Goal: Transaction & Acquisition: Purchase product/service

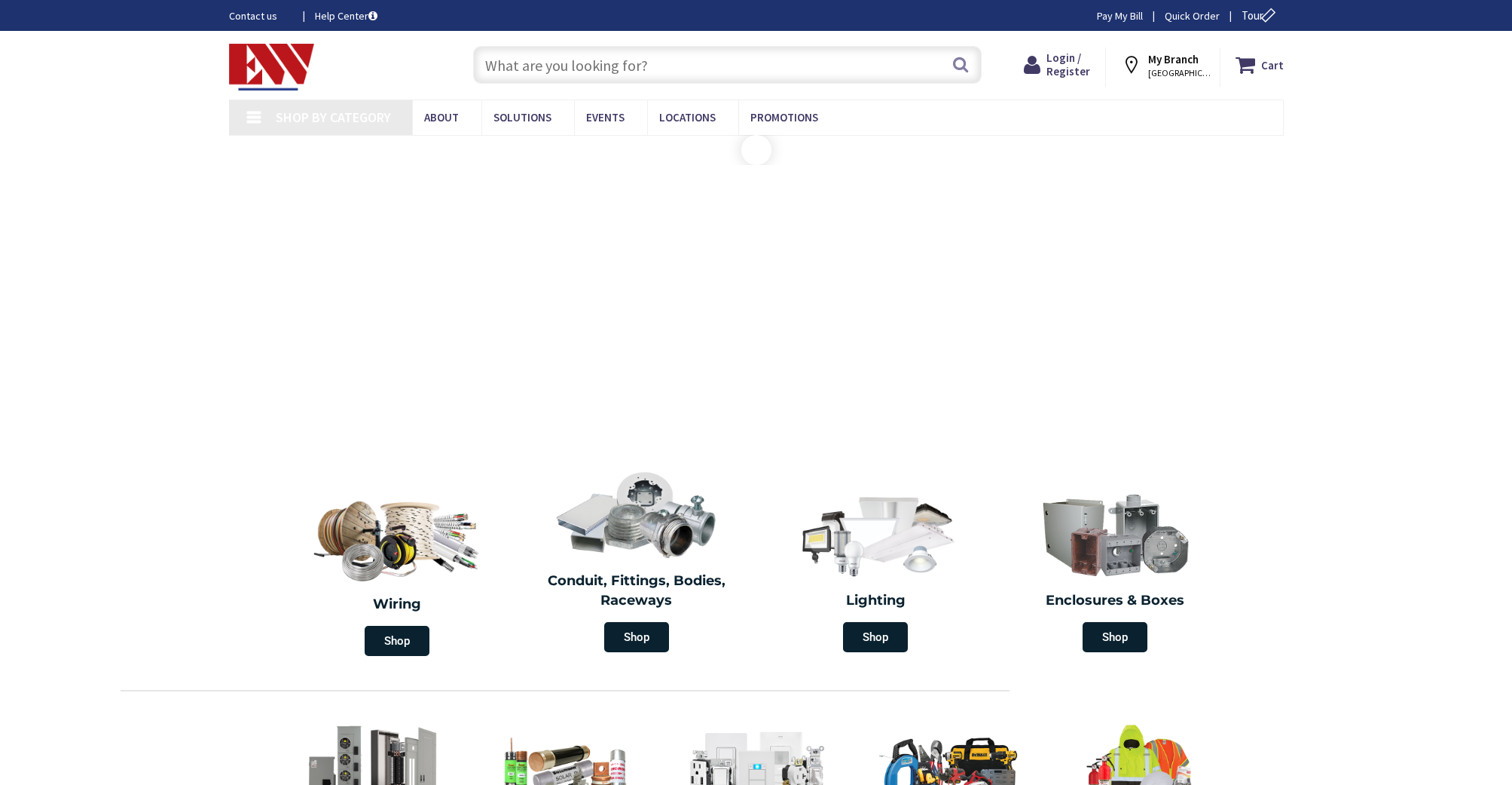
type input "[GEOGRAPHIC_DATA], [GEOGRAPHIC_DATA]"
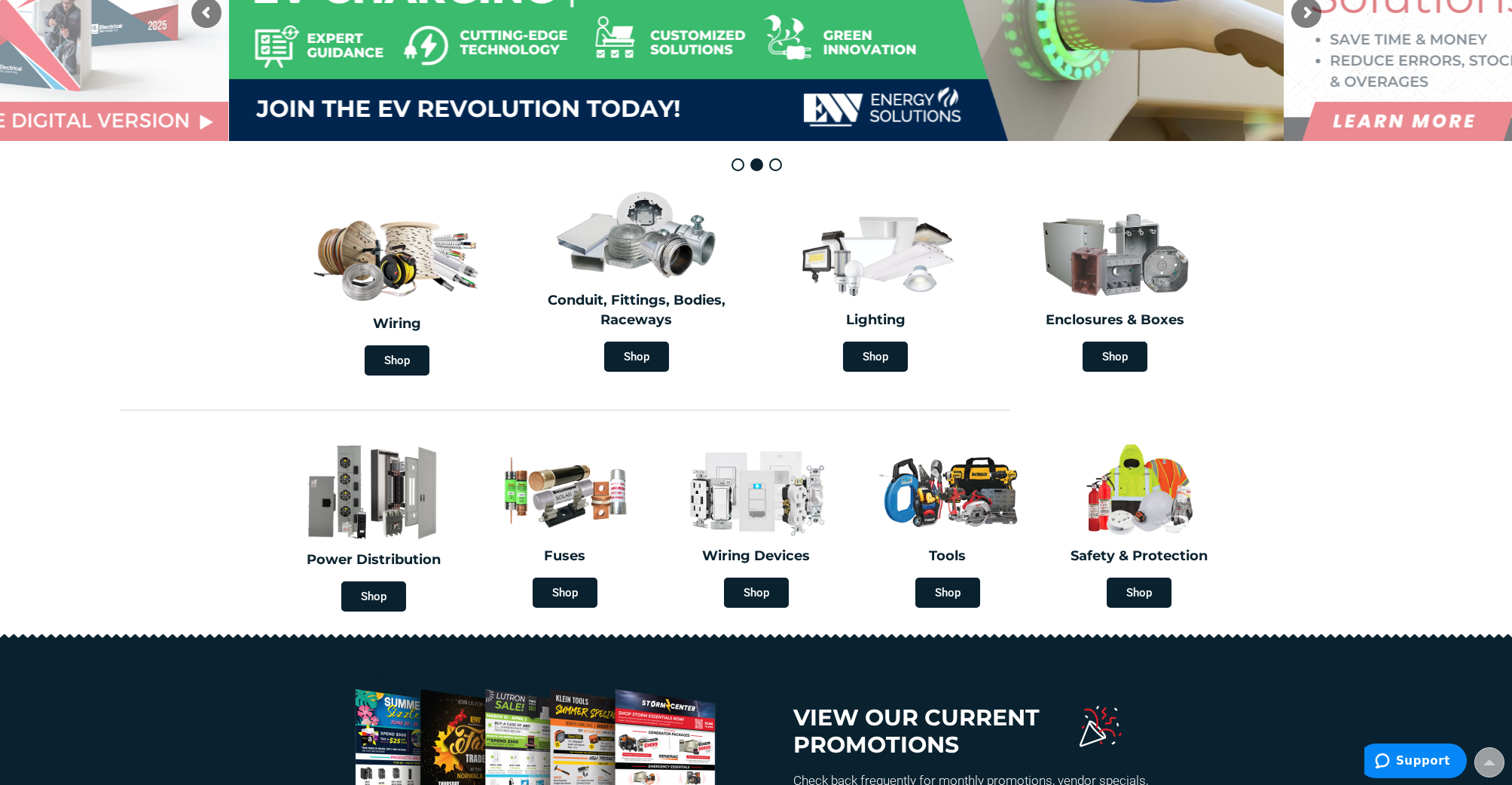
scroll to position [282, 0]
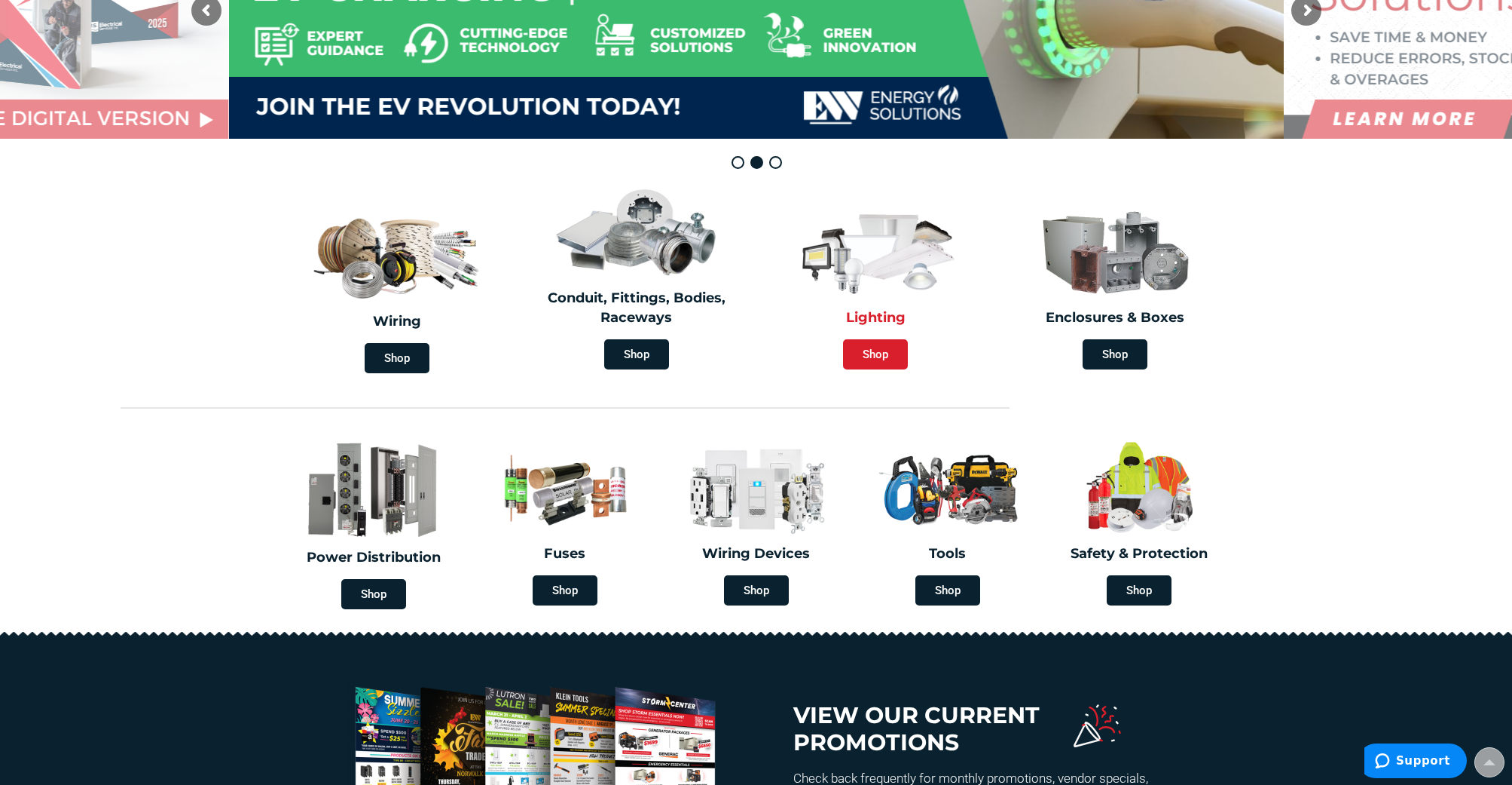
click at [878, 350] on span "Shop" at bounding box center [875, 354] width 65 height 30
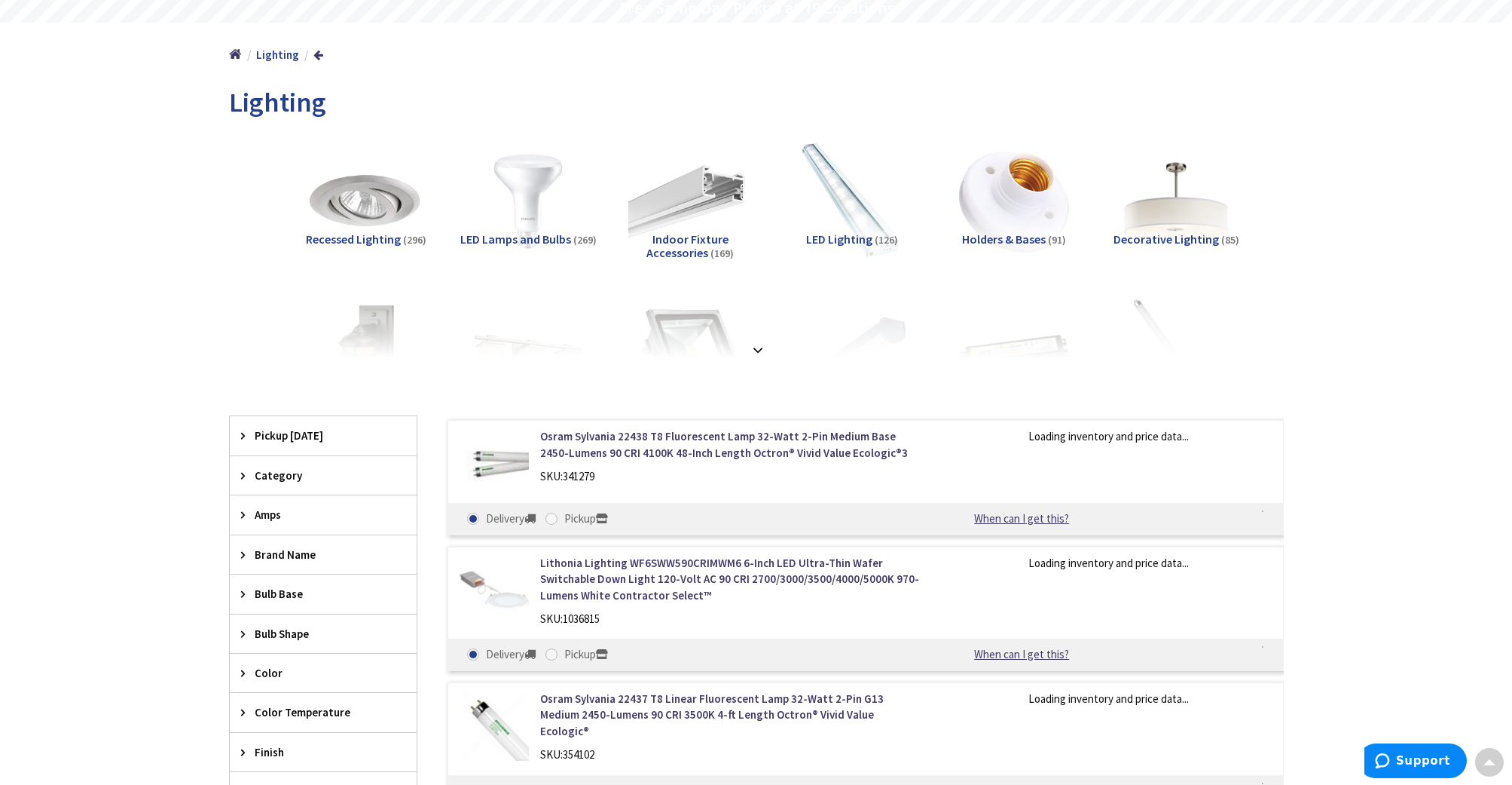
scroll to position [150, 0]
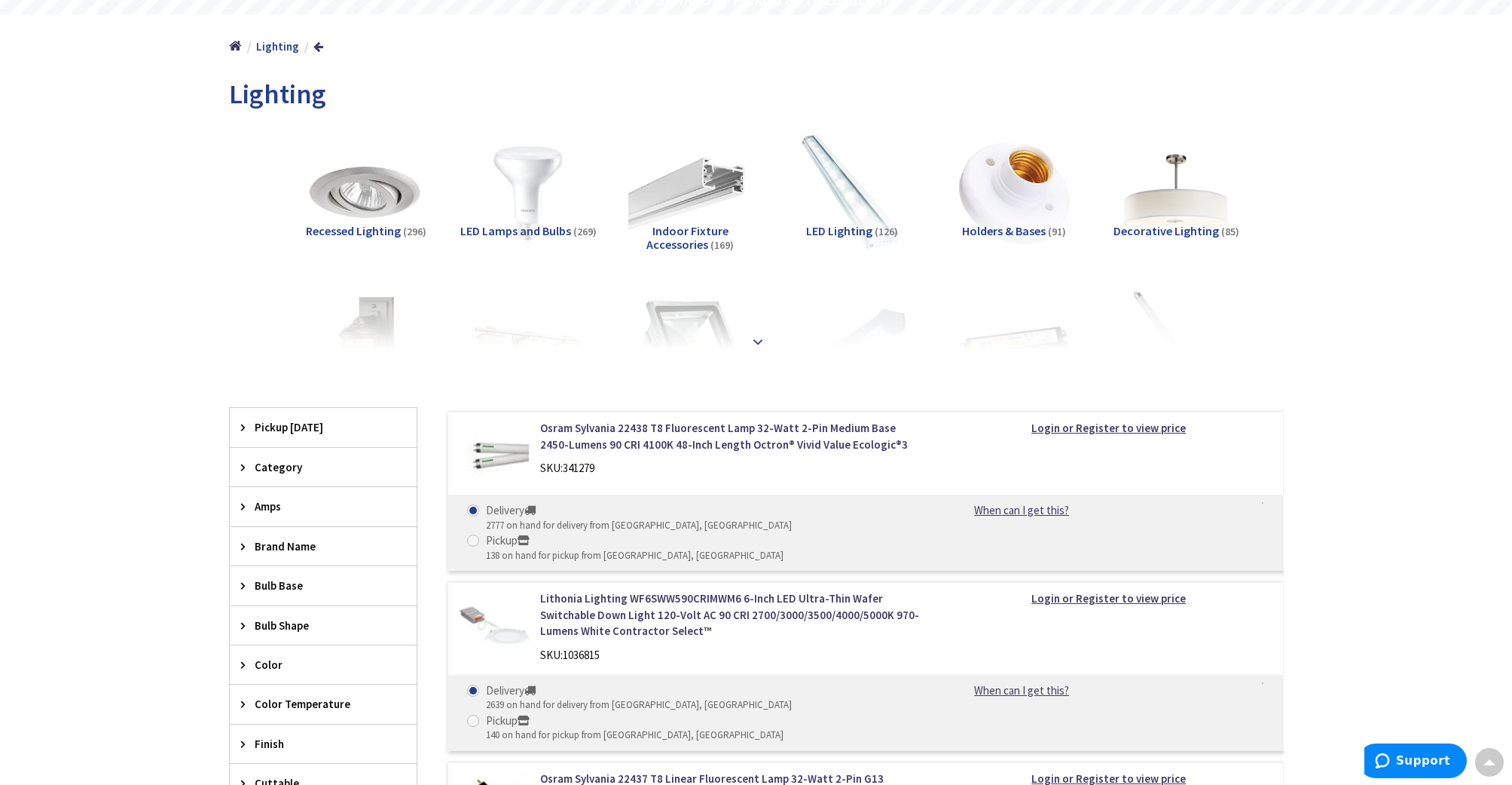
click at [757, 341] on strong at bounding box center [758, 341] width 18 height 17
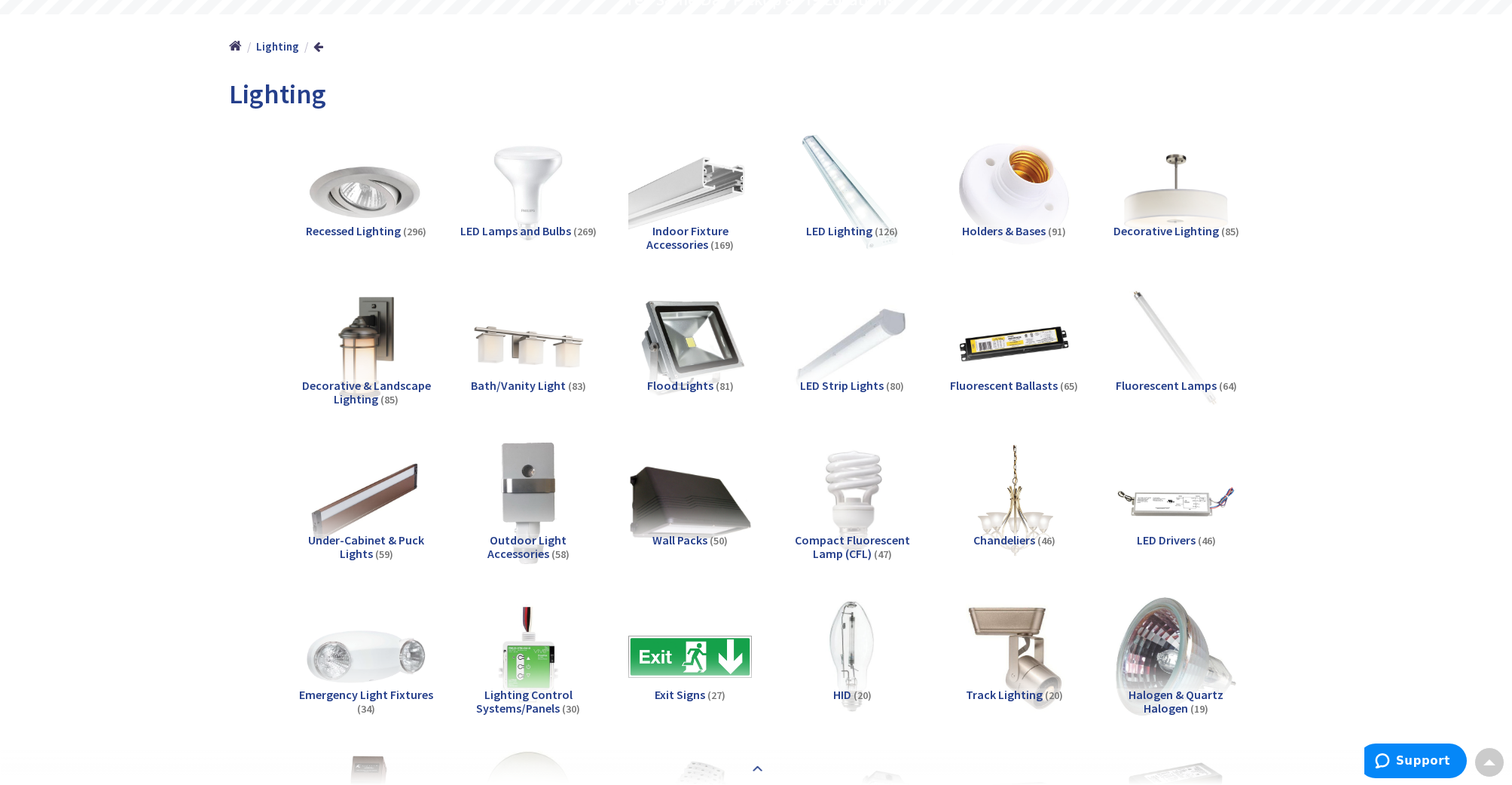
scroll to position [147, 0]
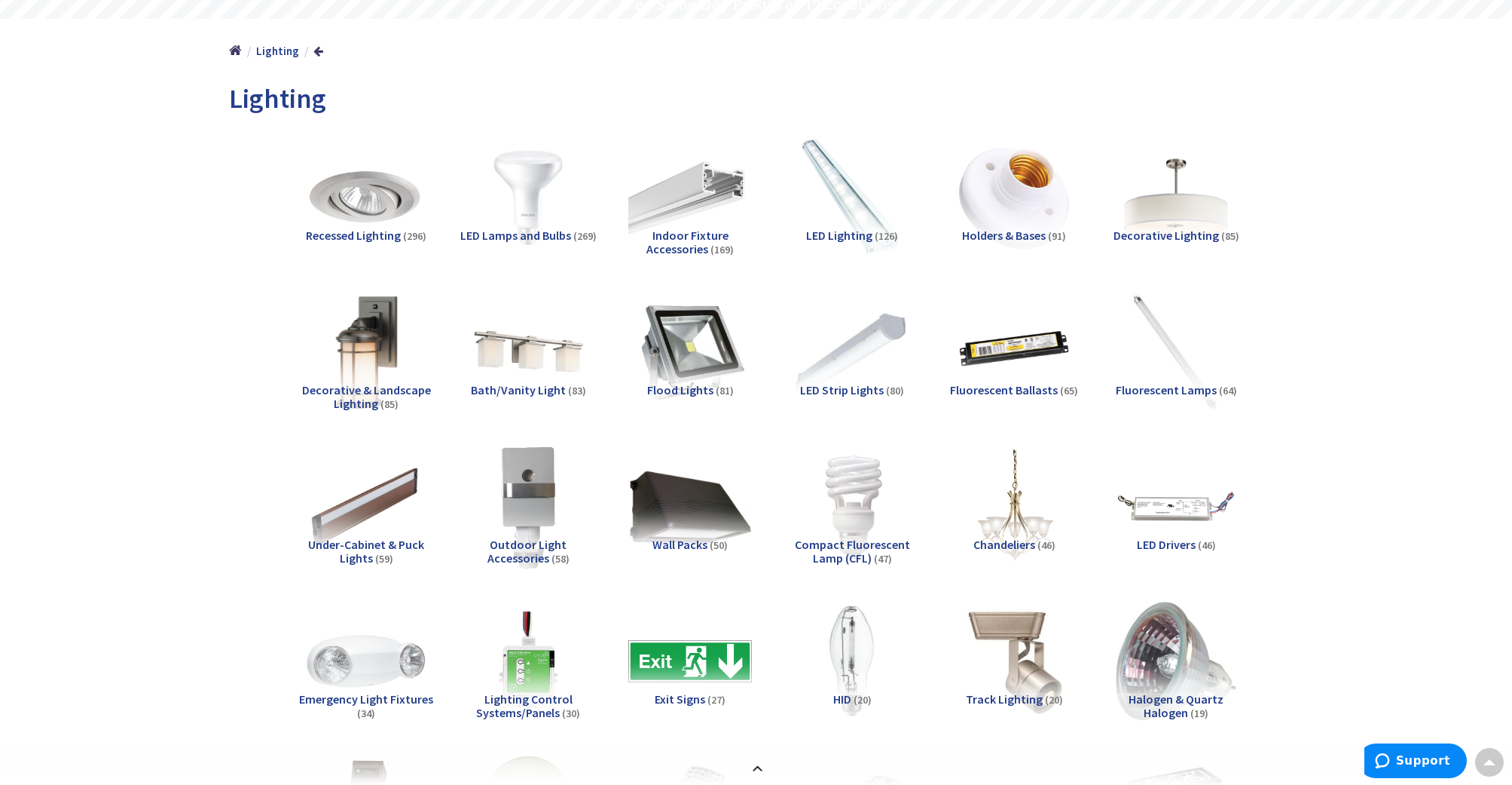
click at [356, 364] on img at bounding box center [366, 351] width 136 height 137
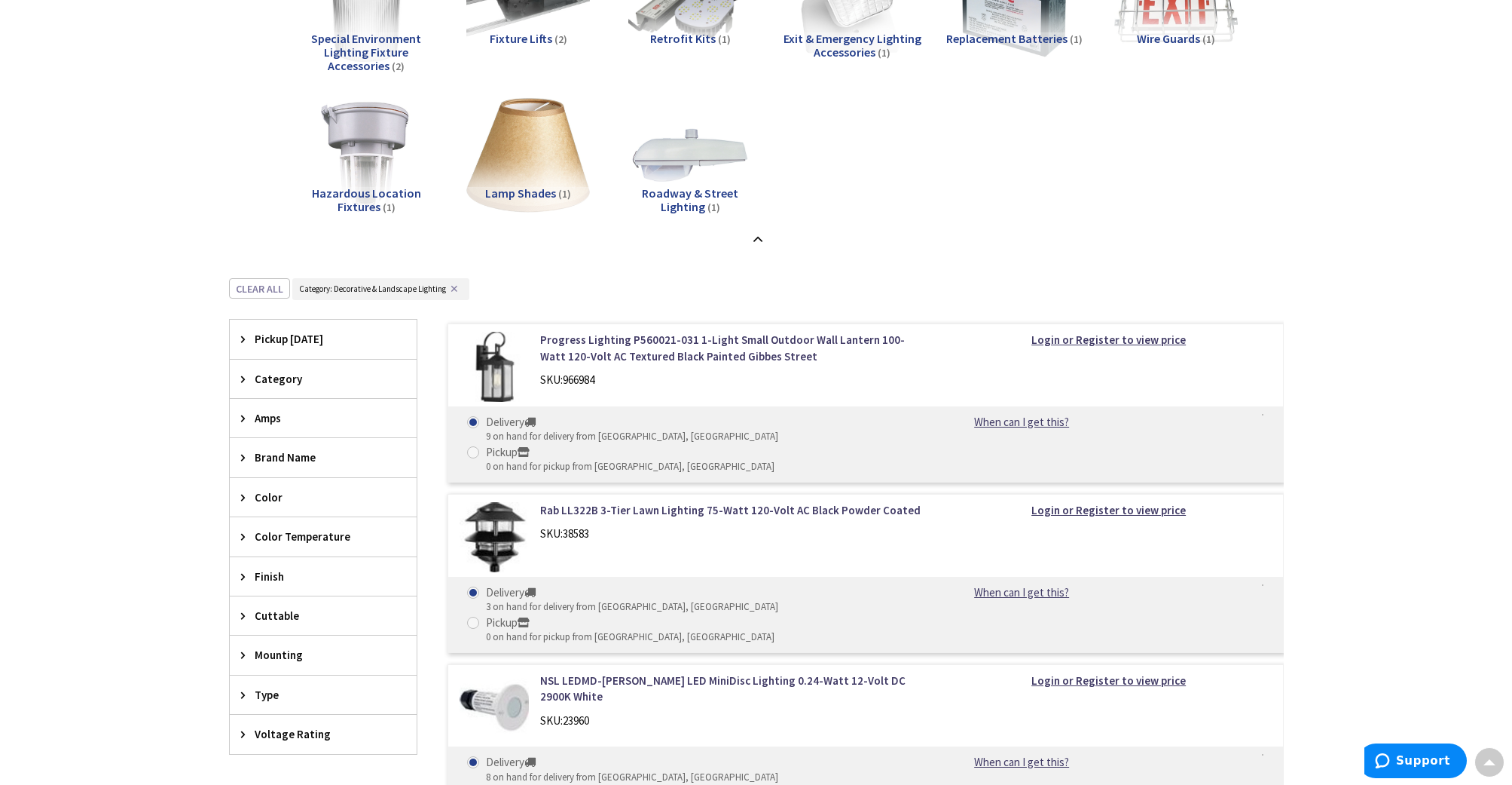
scroll to position [1522, 0]
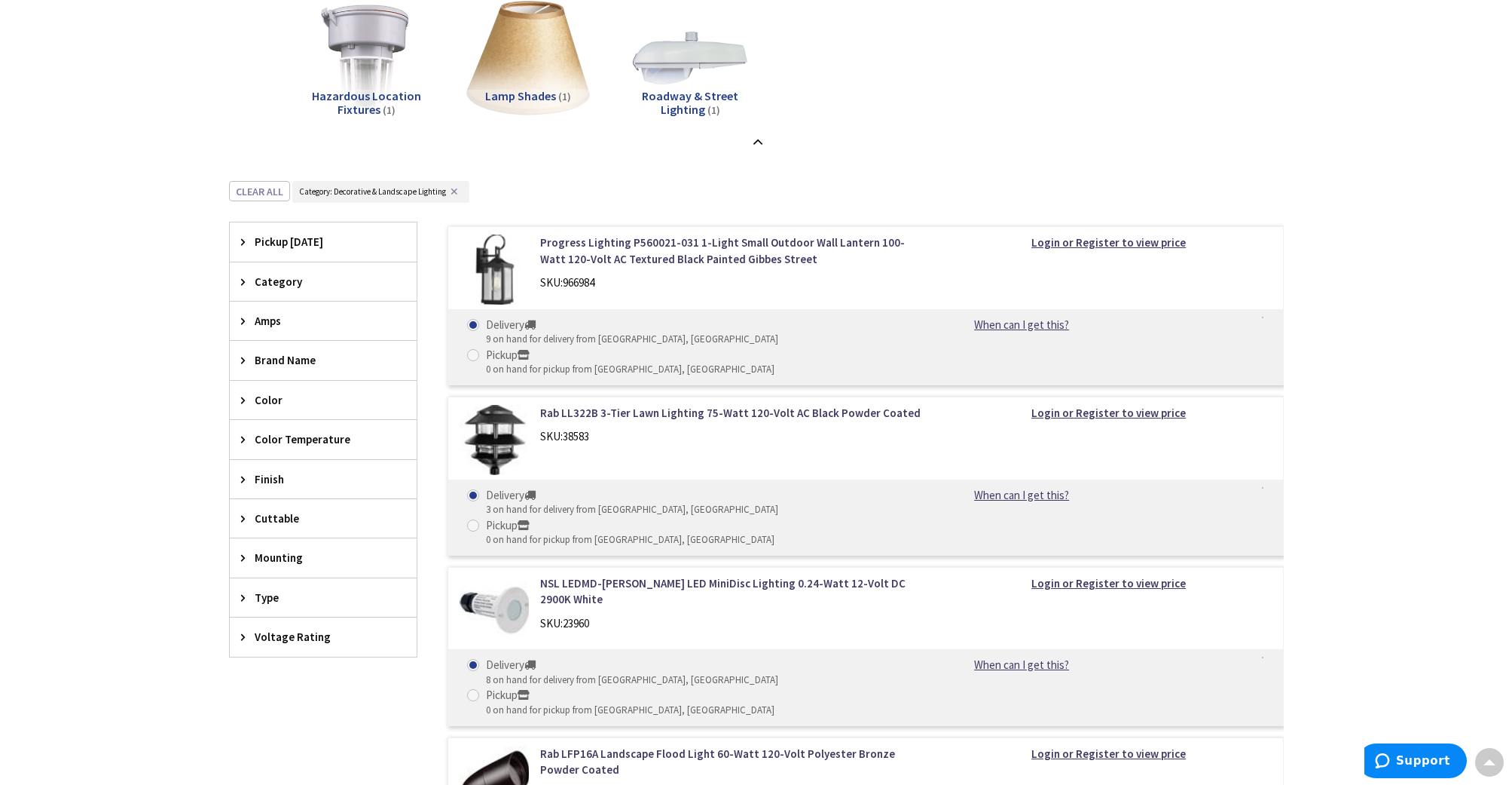
click at [275, 241] on span "Pickup [DATE]" at bounding box center [315, 241] width 123 height 16
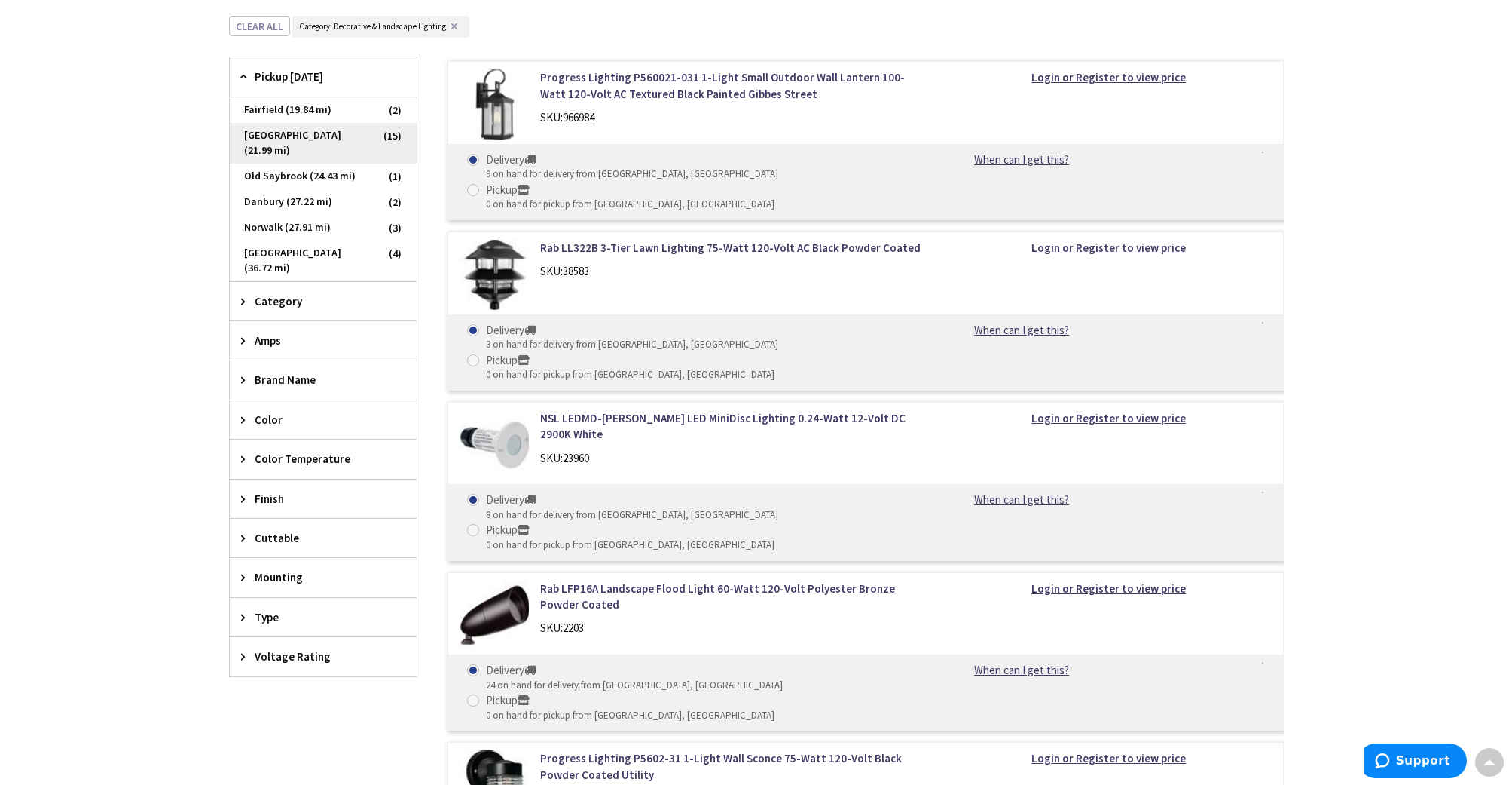
scroll to position [1680, 0]
